Goal: Information Seeking & Learning: Learn about a topic

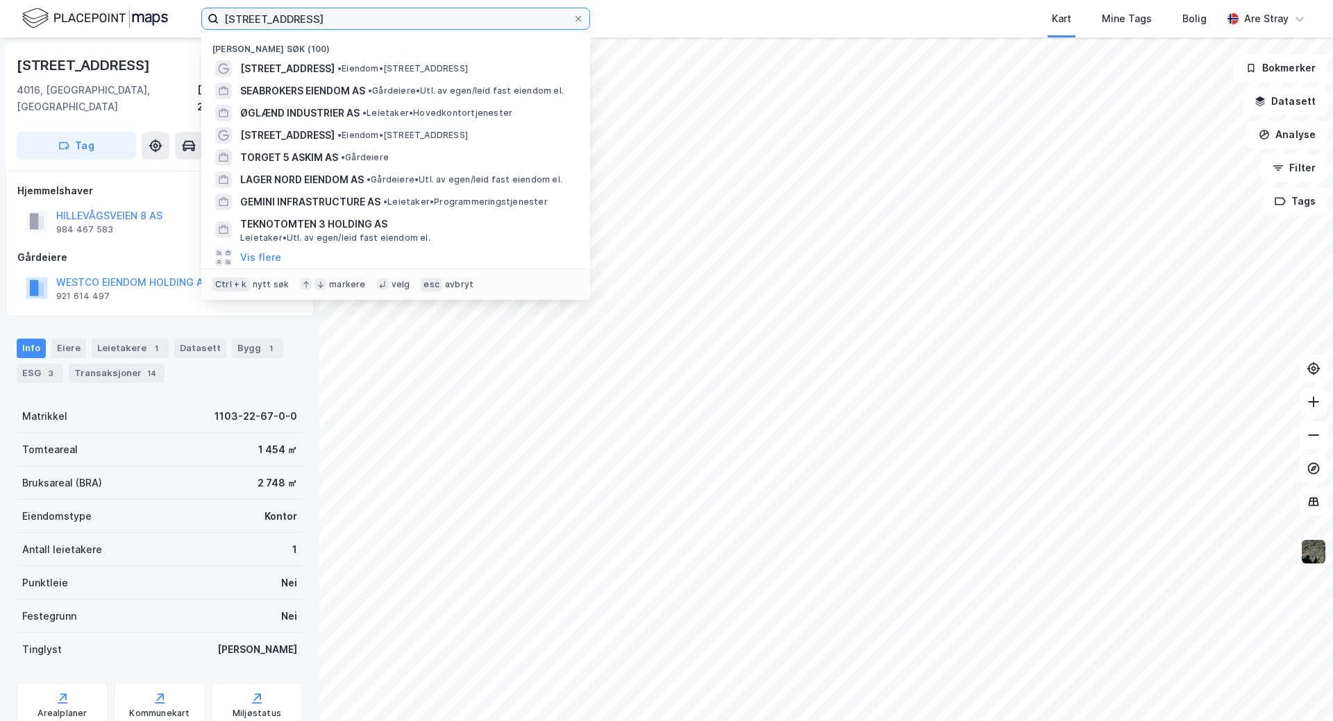
click at [305, 17] on input "hillevågveien 37" at bounding box center [396, 18] width 354 height 21
drag, startPoint x: 319, startPoint y: 17, endPoint x: 108, endPoint y: 10, distance: 211.1
click at [110, 11] on div "hillevågveien 37 Nylige søk (100) Hillevågsveien 37 • Eiendom • Hillevågsveien …" at bounding box center [666, 18] width 1333 height 37
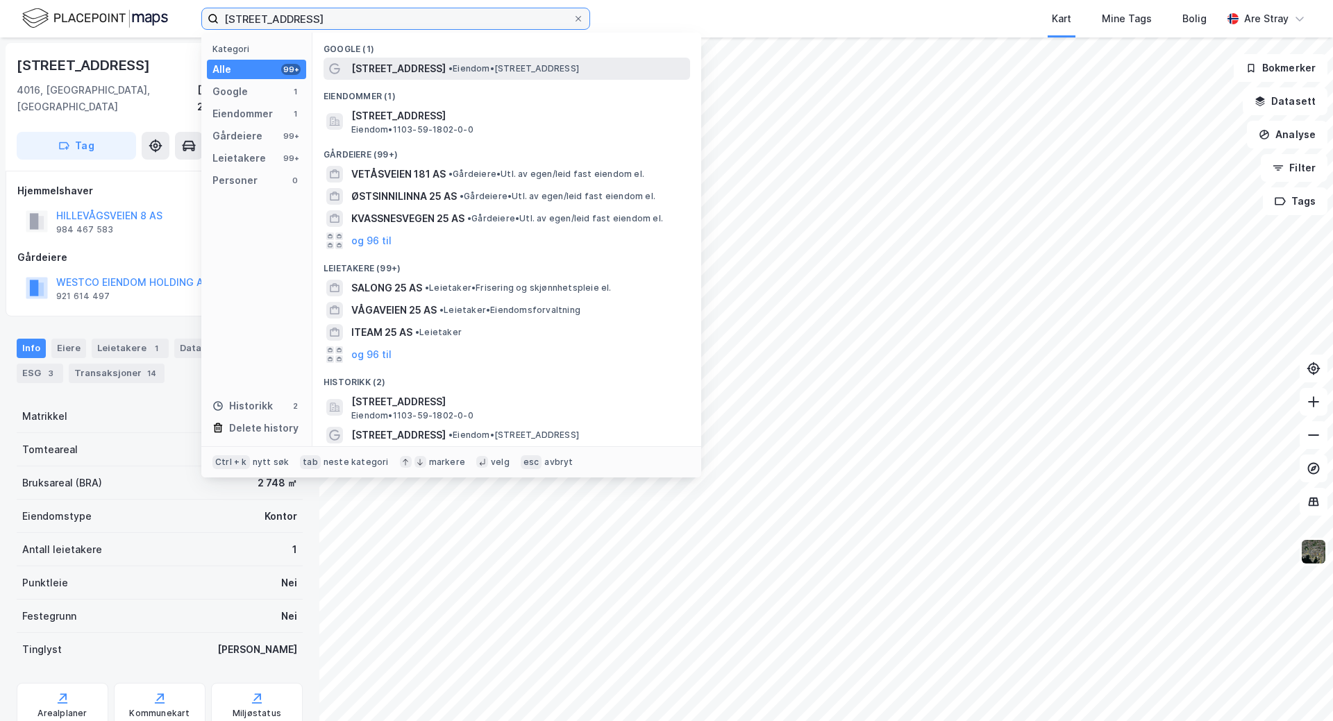
type input "veritasveien 25"
click at [410, 67] on span "Veritasveien 25" at bounding box center [398, 68] width 94 height 17
